Goal: Navigation & Orientation: Find specific page/section

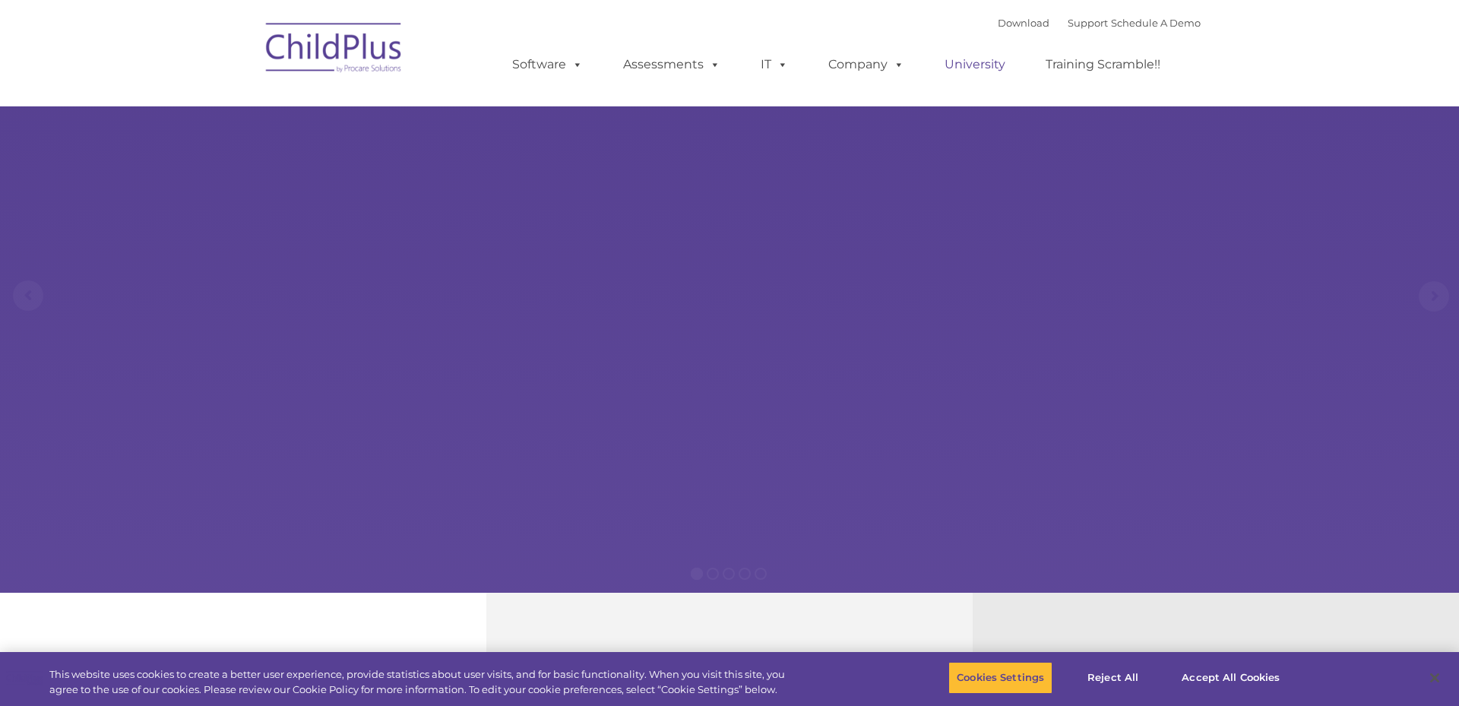
select select "MEDIUM"
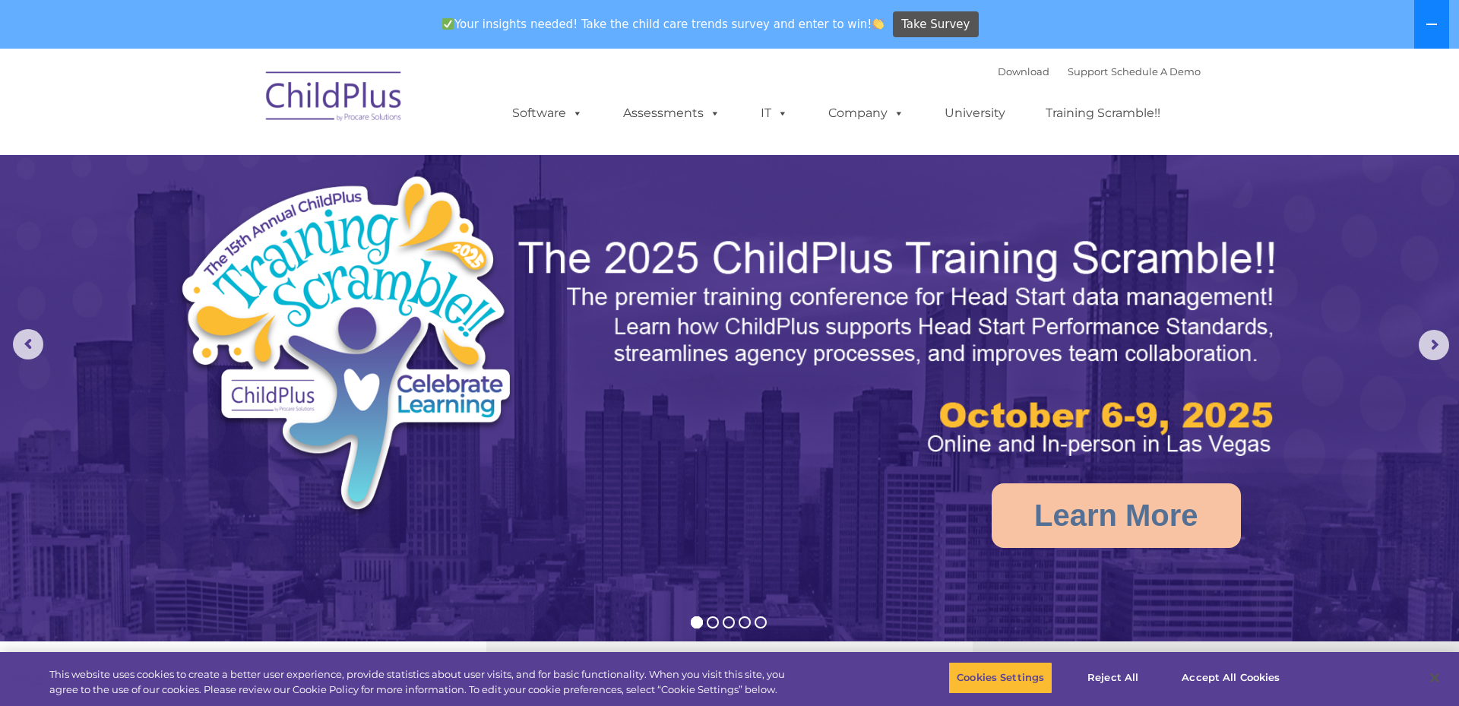
click at [1440, 33] on button at bounding box center [1431, 24] width 35 height 49
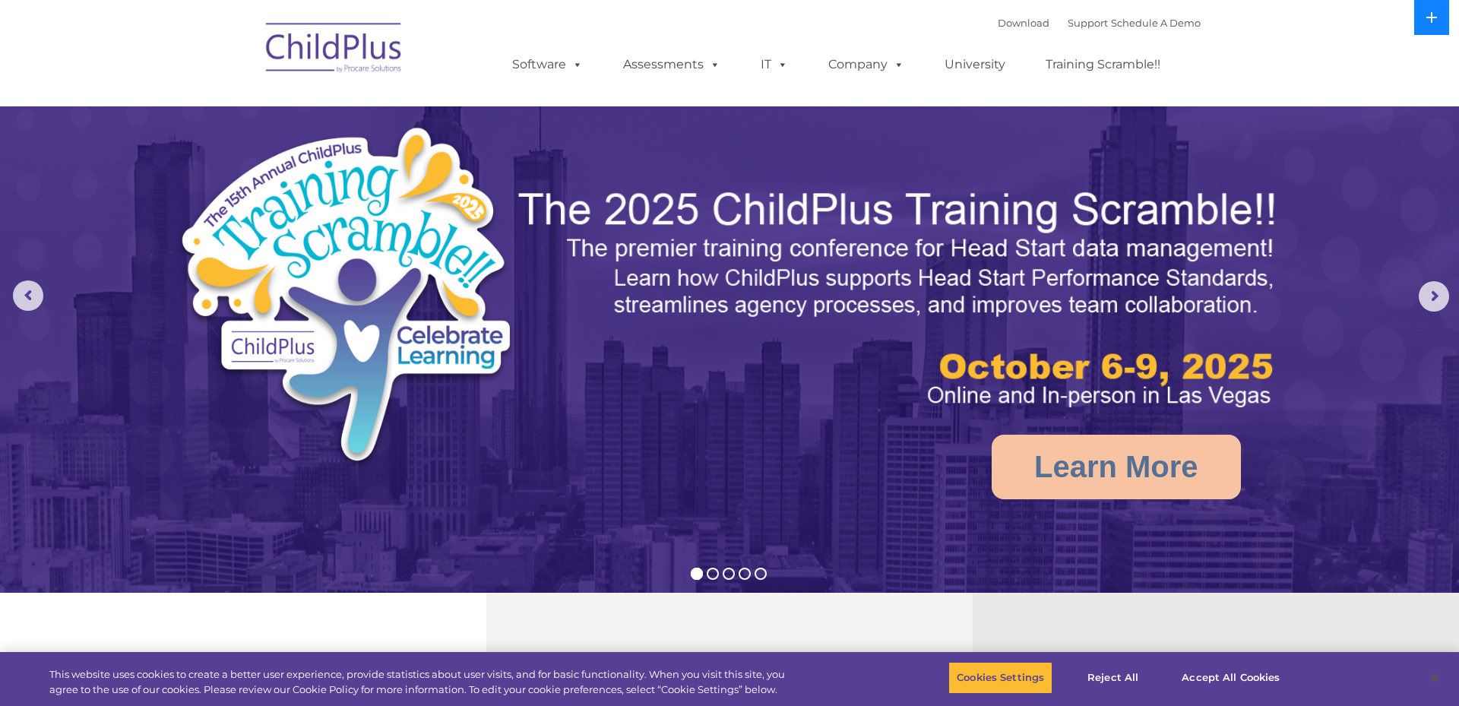
click at [1440, 33] on button at bounding box center [1431, 17] width 35 height 35
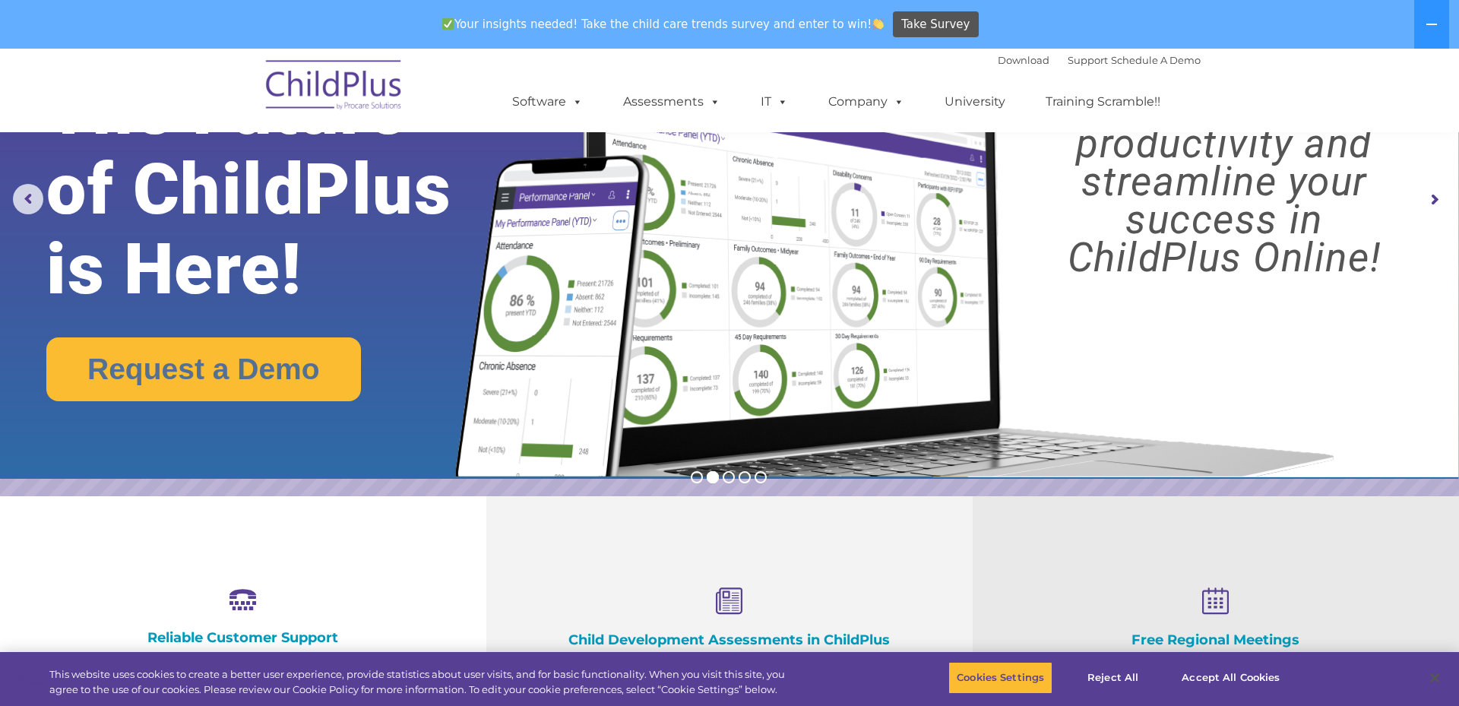
scroll to position [206, 0]
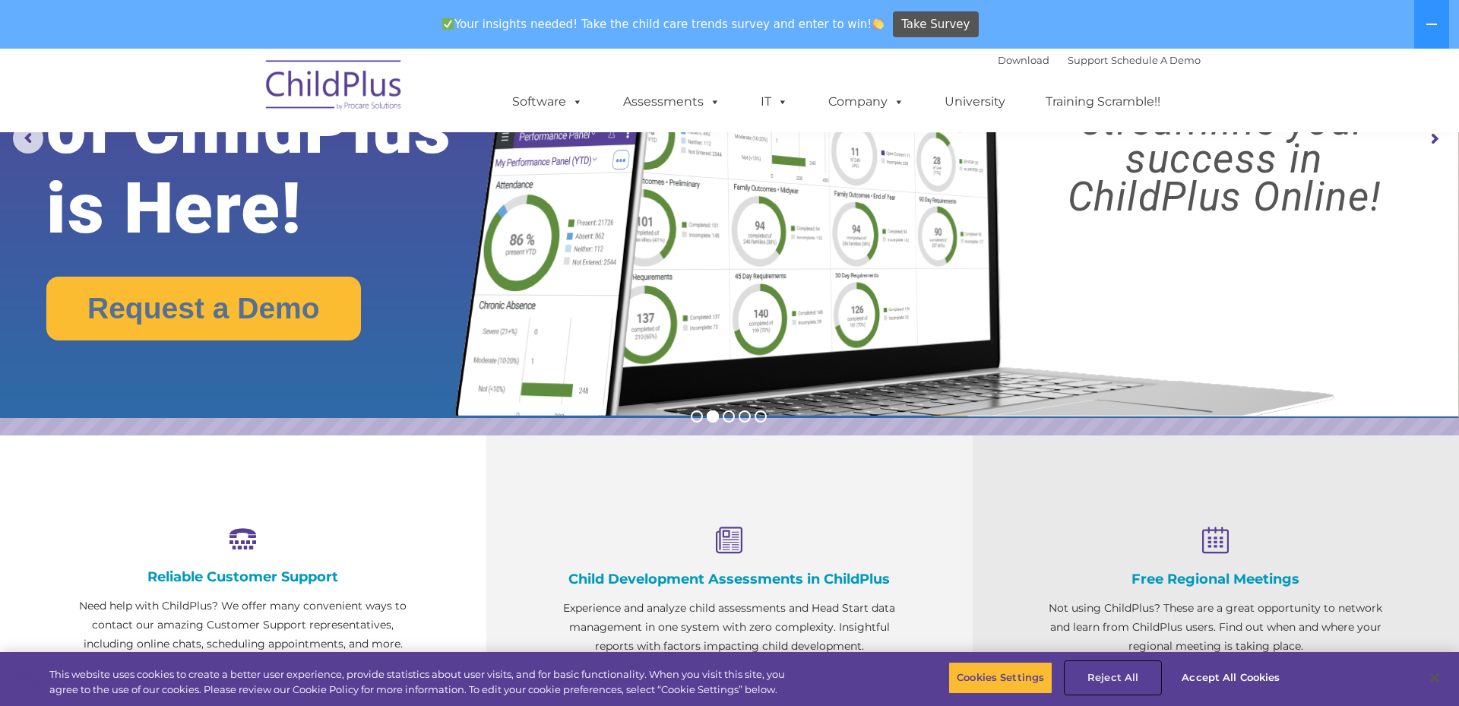
click at [1126, 675] on button "Reject All" at bounding box center [1112, 678] width 95 height 32
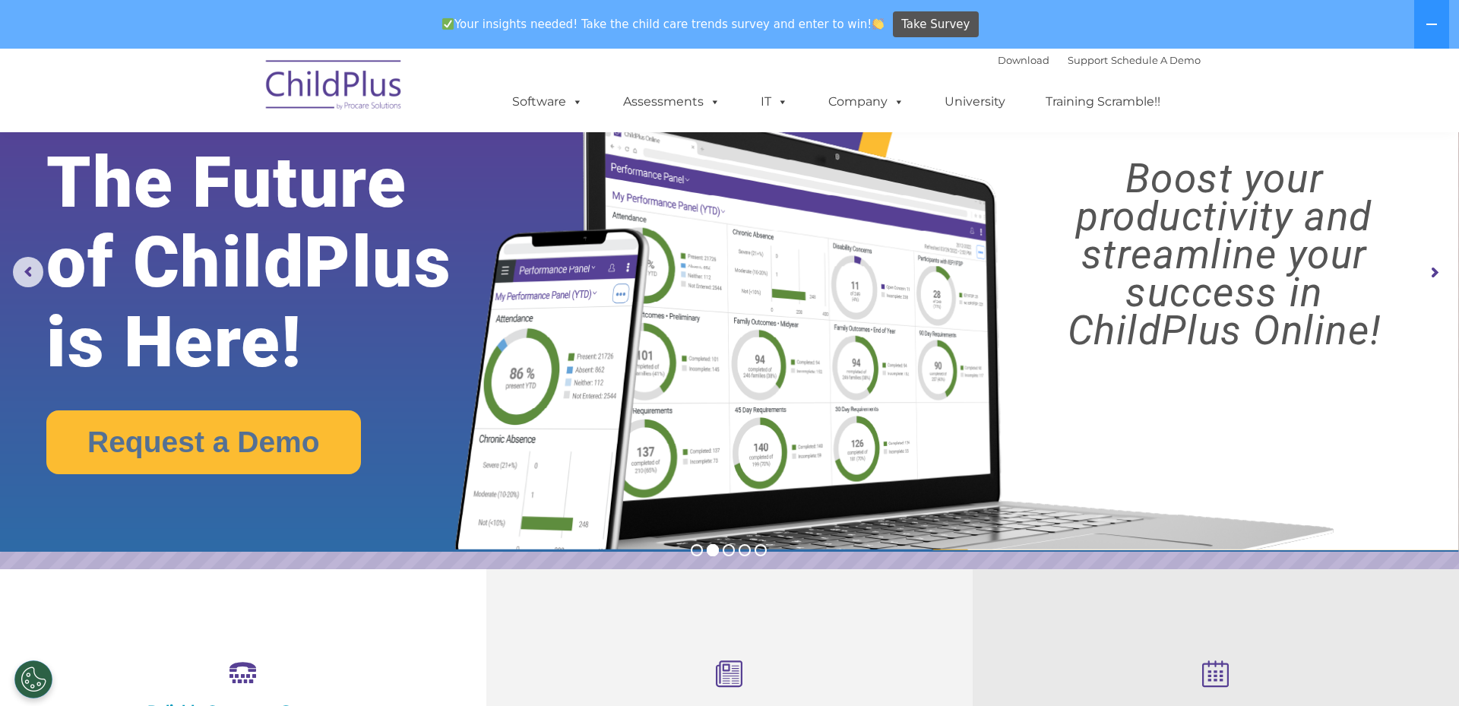
scroll to position [0, 0]
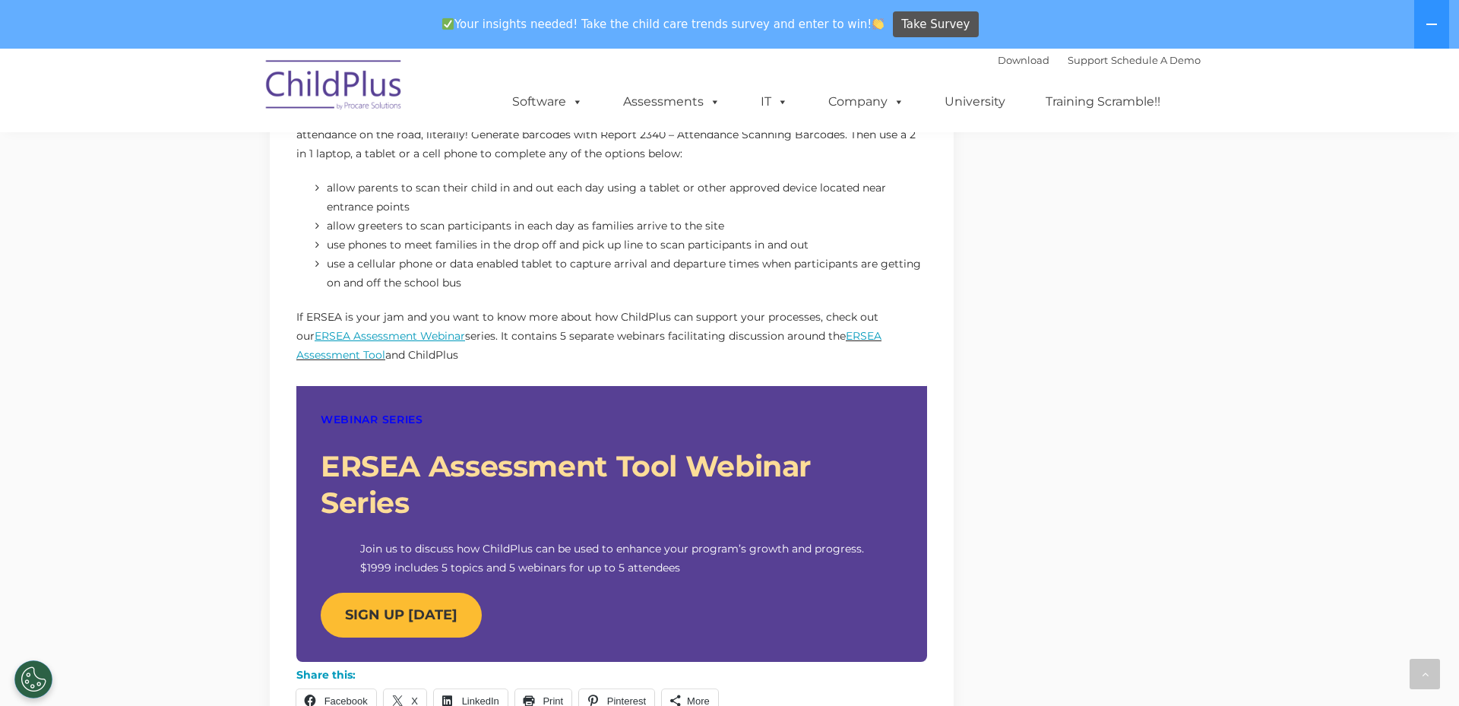
scroll to position [1075, 0]
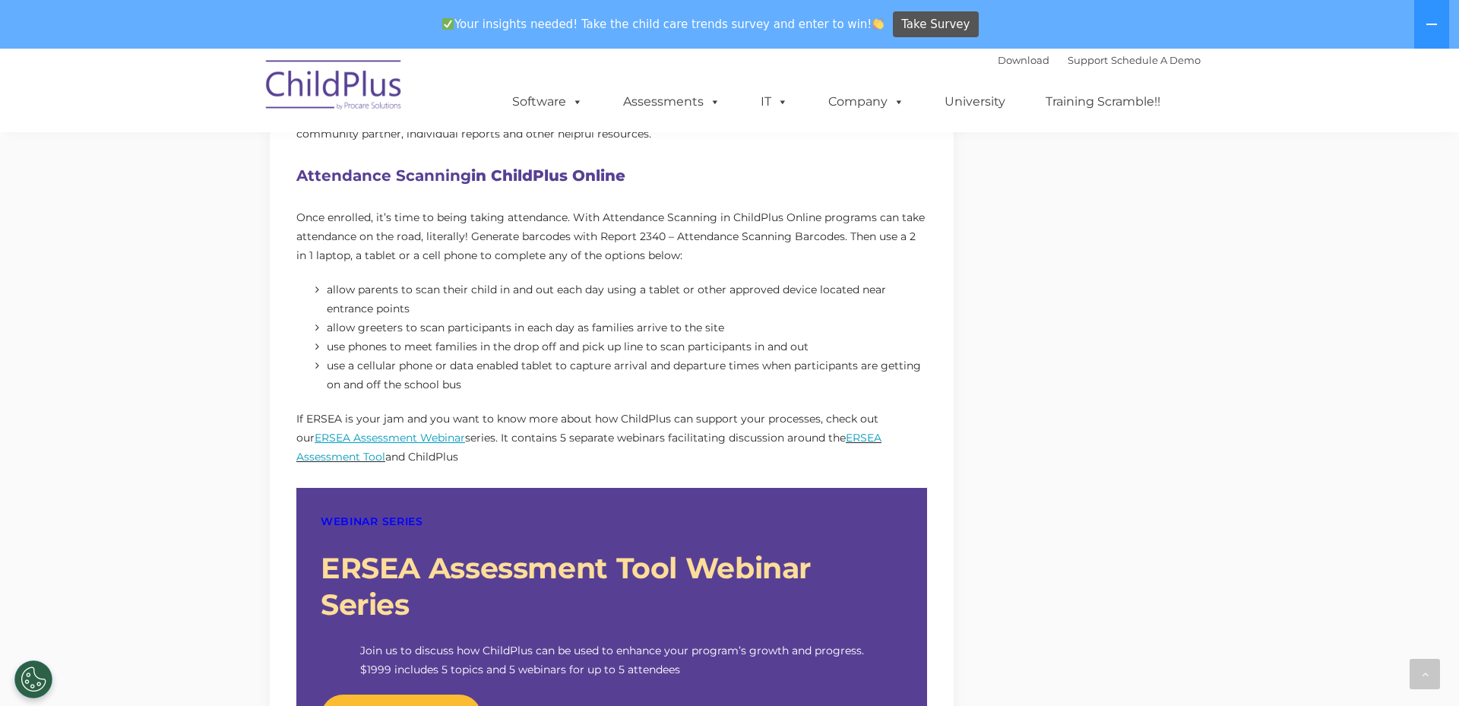
click at [344, 77] on img at bounding box center [334, 87] width 152 height 76
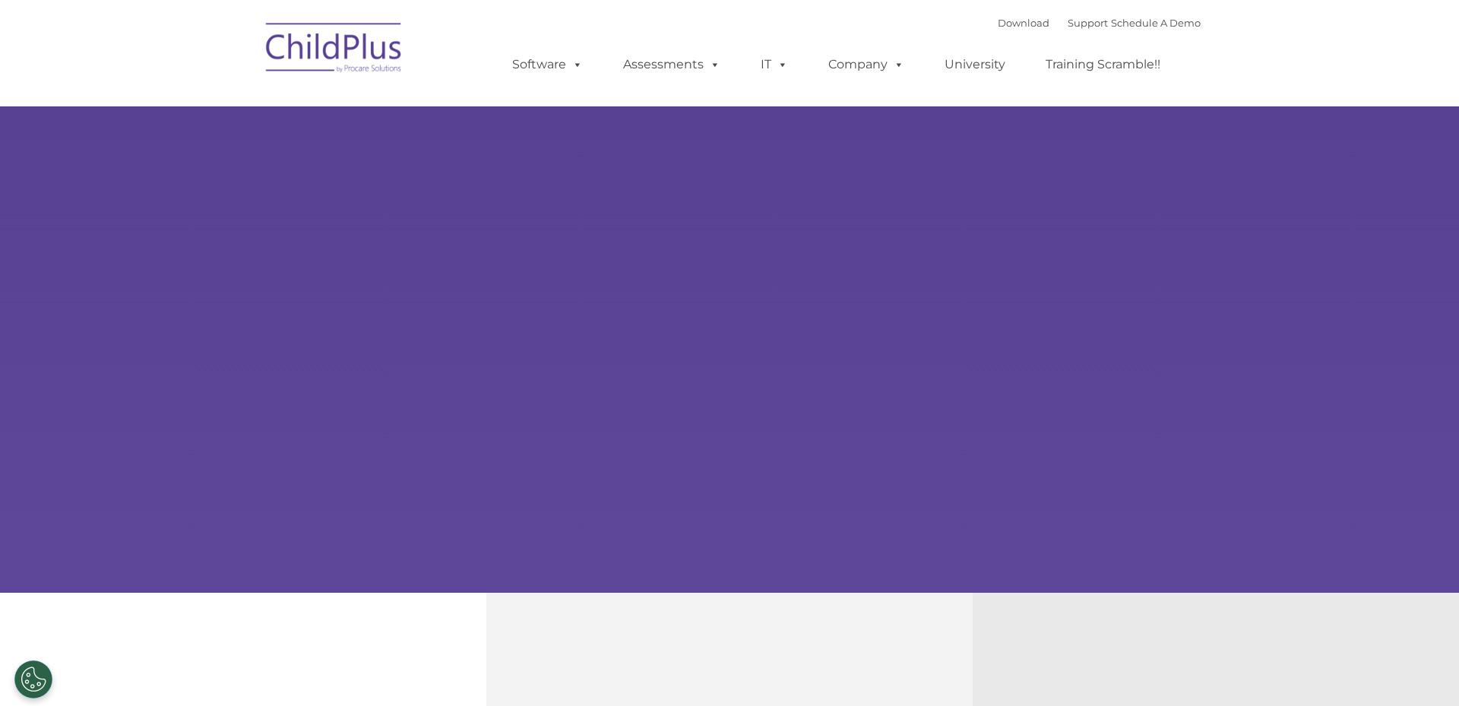
select select "MEDIUM"
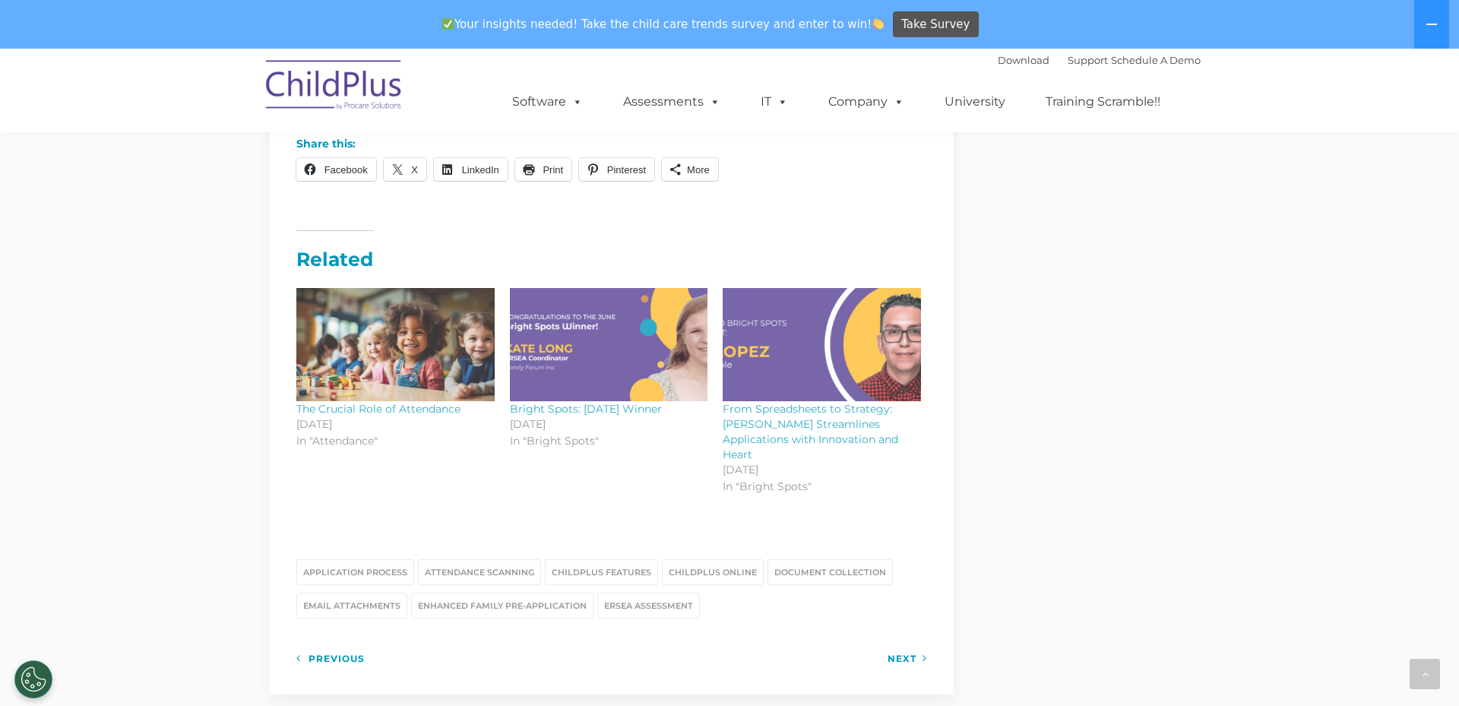
scroll to position [1710, 0]
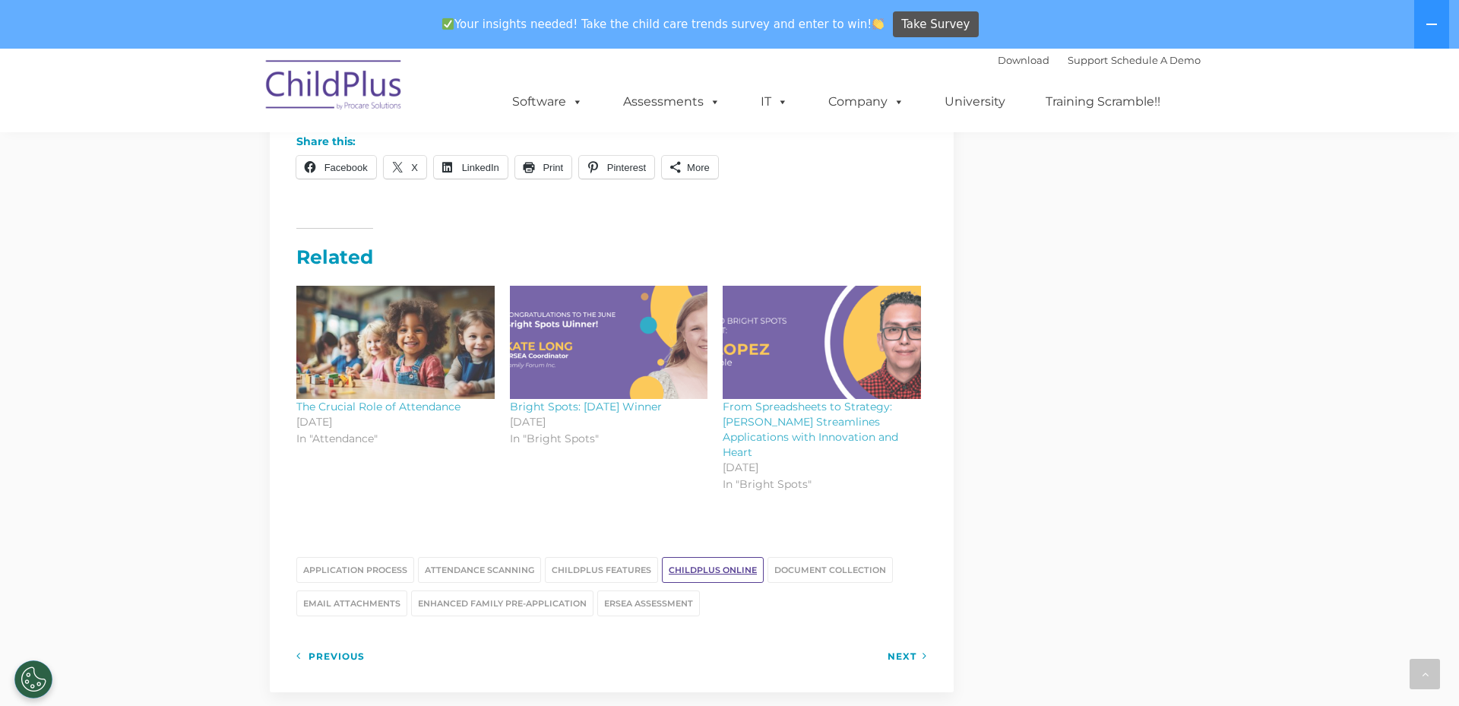
click at [708, 557] on link "ChildPlus Online" at bounding box center [713, 570] width 102 height 26
